Goal: Information Seeking & Learning: Understand process/instructions

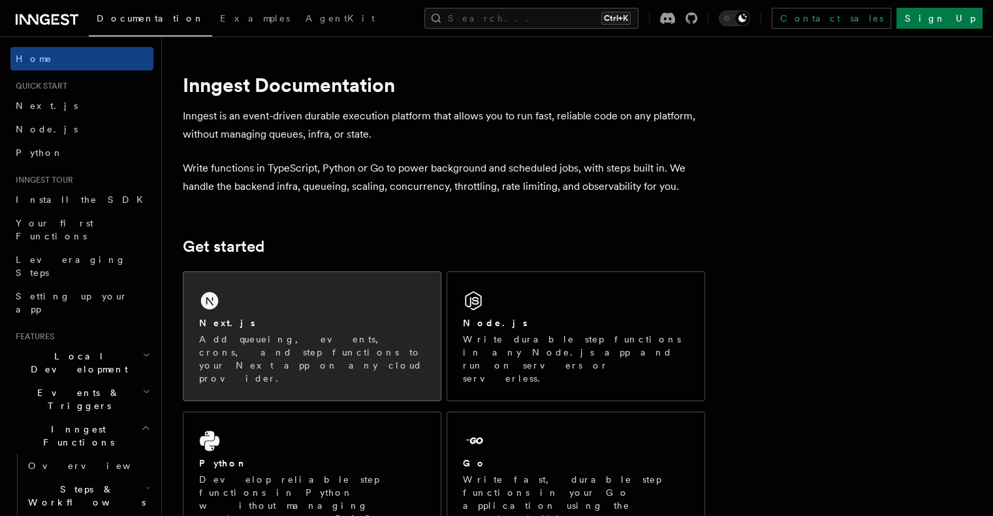
click at [279, 326] on div "Next.js" at bounding box center [312, 324] width 226 height 14
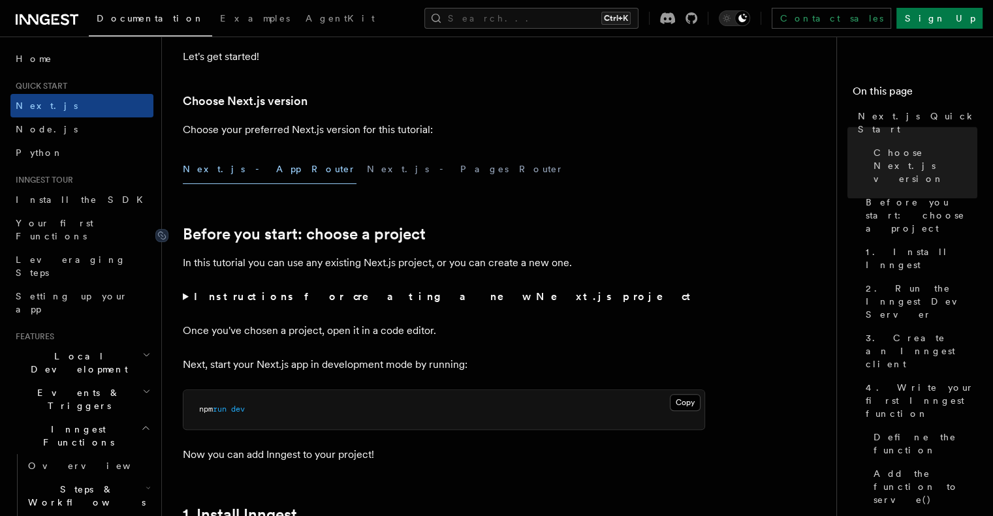
scroll to position [196, 0]
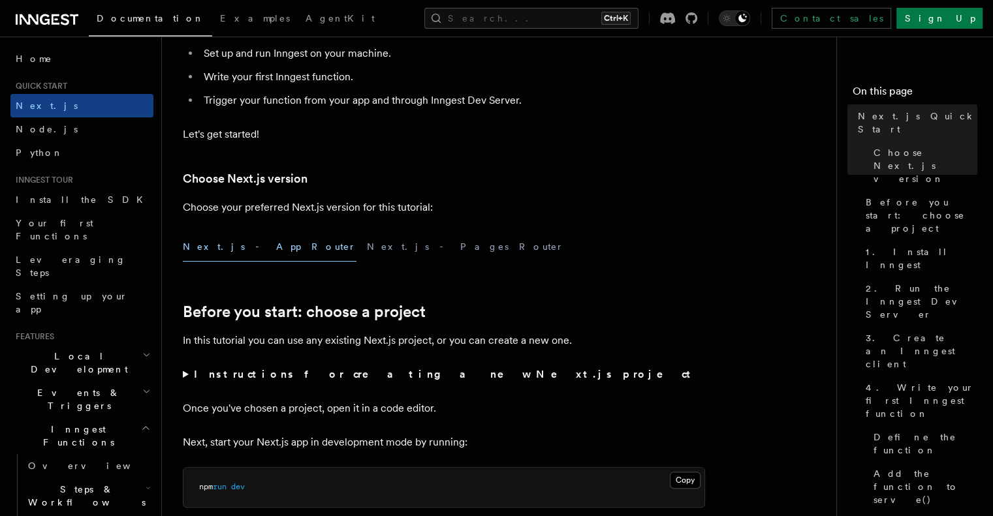
click at [213, 254] on button "Next.js - App Router" at bounding box center [270, 246] width 174 height 29
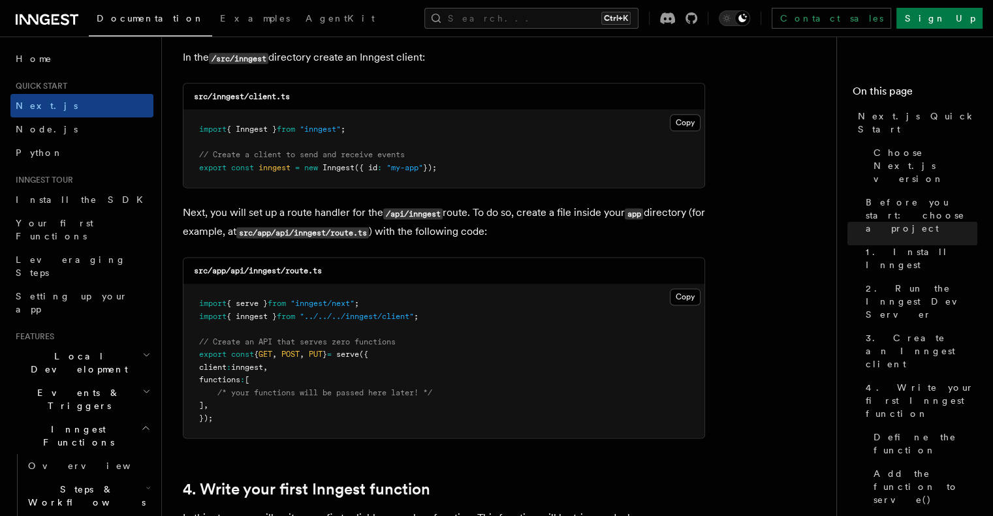
scroll to position [1697, 0]
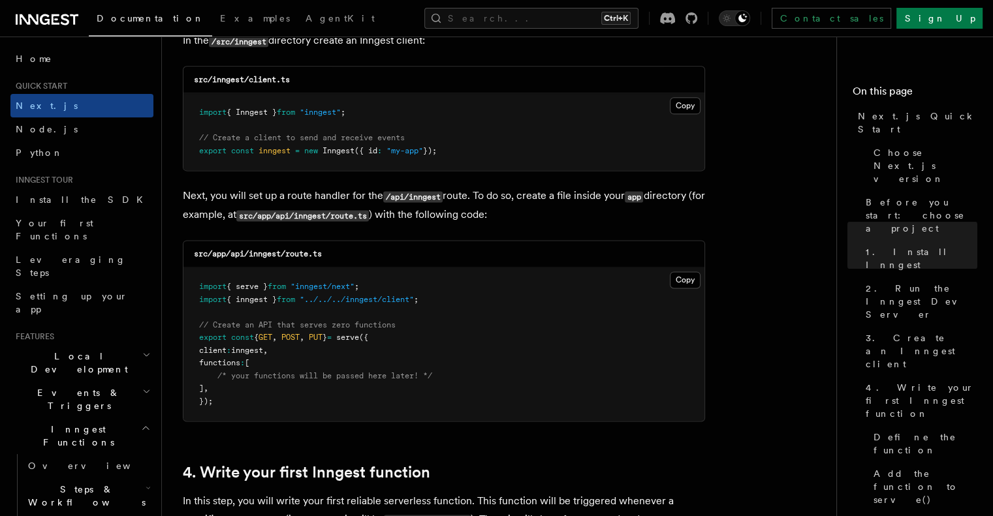
drag, startPoint x: 195, startPoint y: 109, endPoint x: 449, endPoint y: 163, distance: 259.6
click at [449, 163] on pre "import { Inngest } from "inngest" ; // Create a client to send and receive even…" at bounding box center [443, 131] width 521 height 77
click at [683, 106] on button "Copy Copied" at bounding box center [685, 105] width 31 height 17
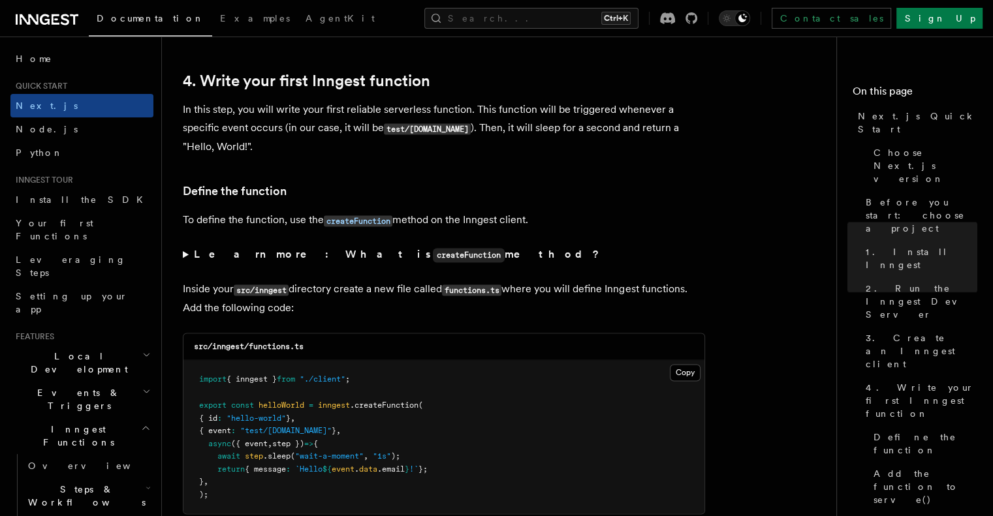
scroll to position [2219, 0]
